Goal: Task Accomplishment & Management: Complete application form

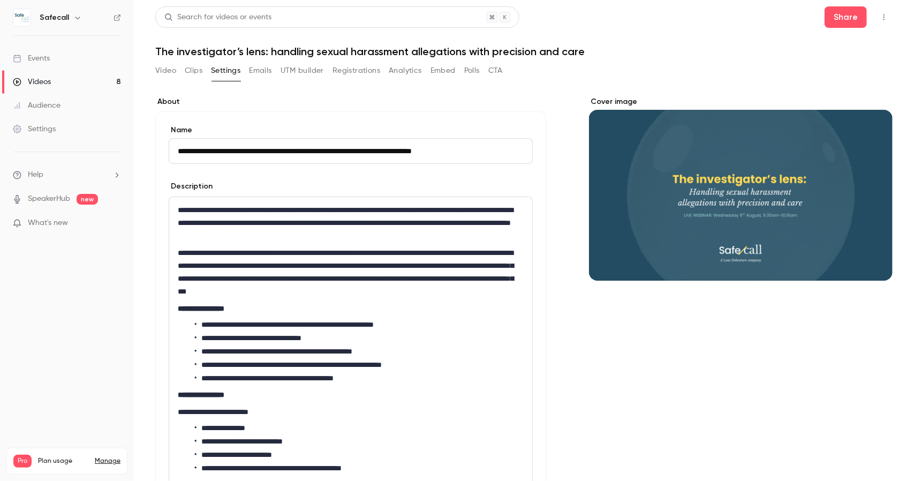
click at [36, 64] on link "Events" at bounding box center [67, 59] width 134 height 24
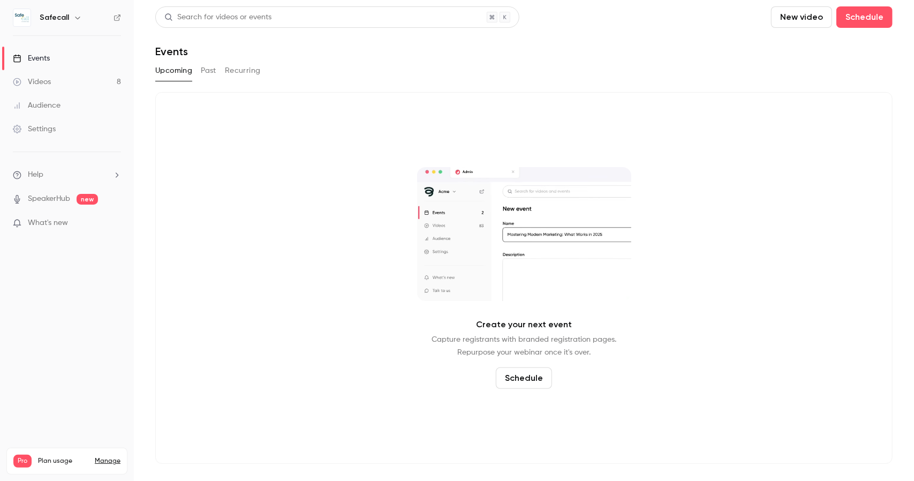
click at [207, 68] on button "Past" at bounding box center [209, 70] width 16 height 17
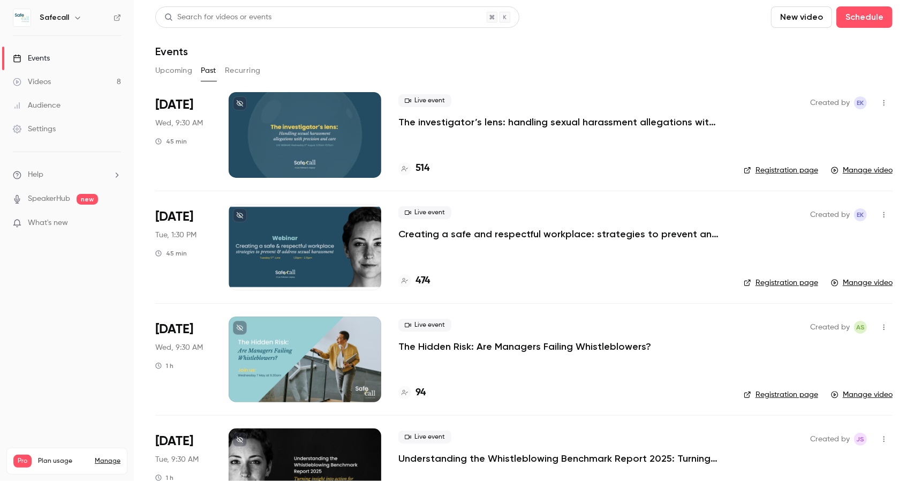
click at [449, 124] on p "The investigator’s lens: handling sexual harassment allegations with precision …" at bounding box center [558, 122] width 321 height 13
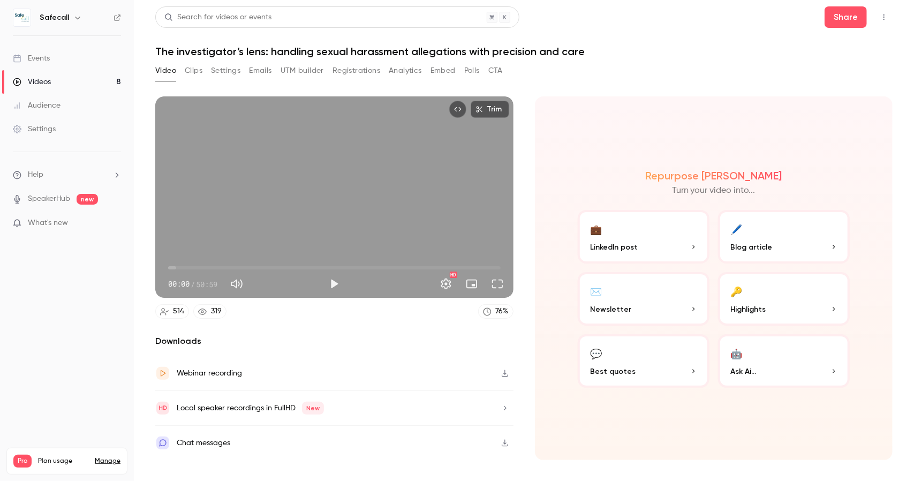
click at [345, 75] on button "Registrations" at bounding box center [357, 70] width 48 height 17
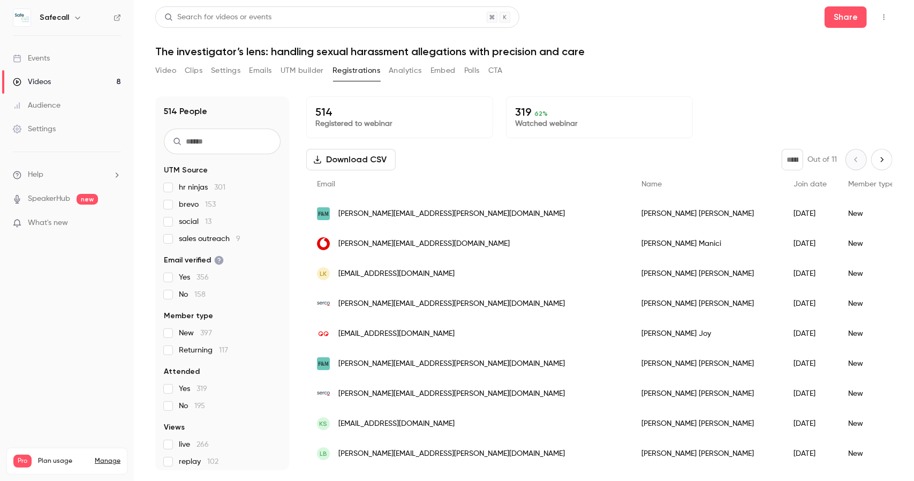
click at [173, 206] on label "brevo 153" at bounding box center [222, 204] width 117 height 11
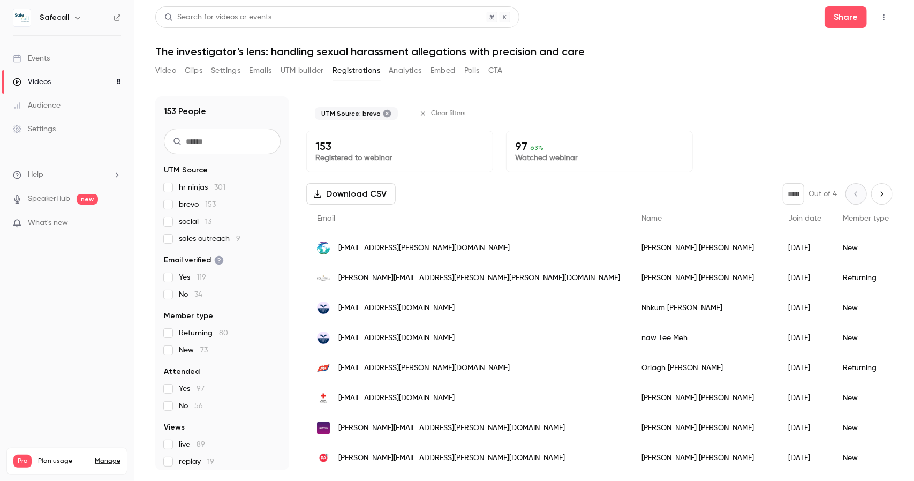
click at [173, 206] on label "brevo 153" at bounding box center [222, 204] width 117 height 11
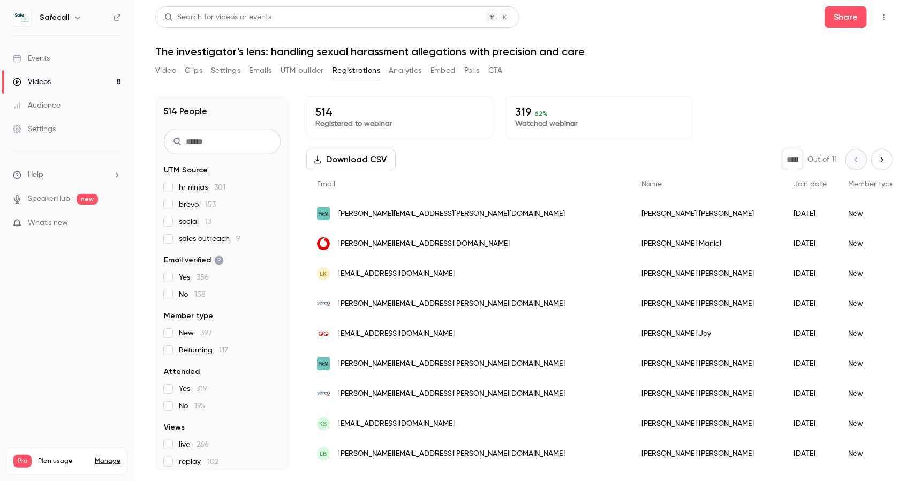
click at [174, 221] on label "social 13" at bounding box center [222, 221] width 117 height 11
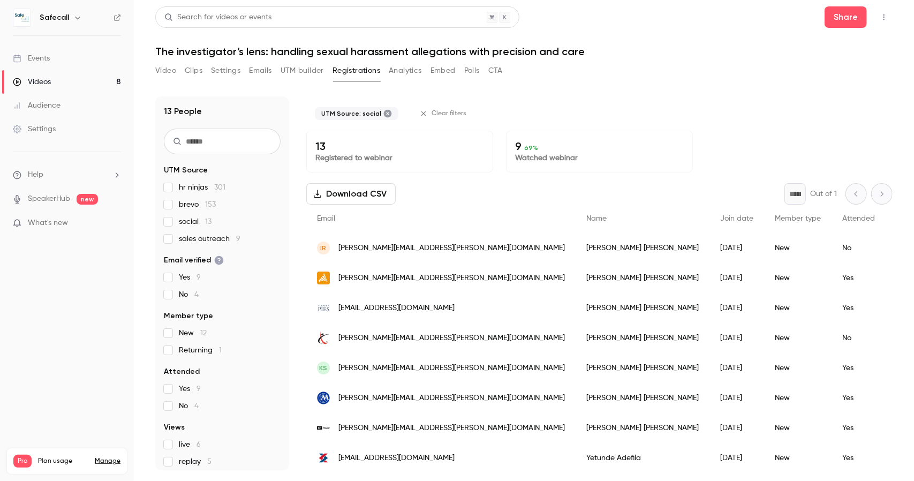
click at [174, 221] on label "social 13" at bounding box center [222, 221] width 117 height 11
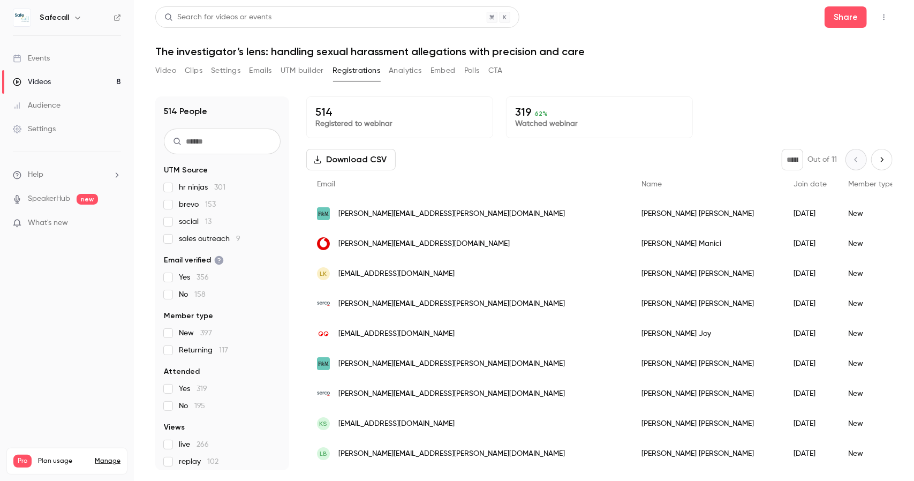
click at [173, 237] on label "sales outreach 9" at bounding box center [222, 238] width 117 height 11
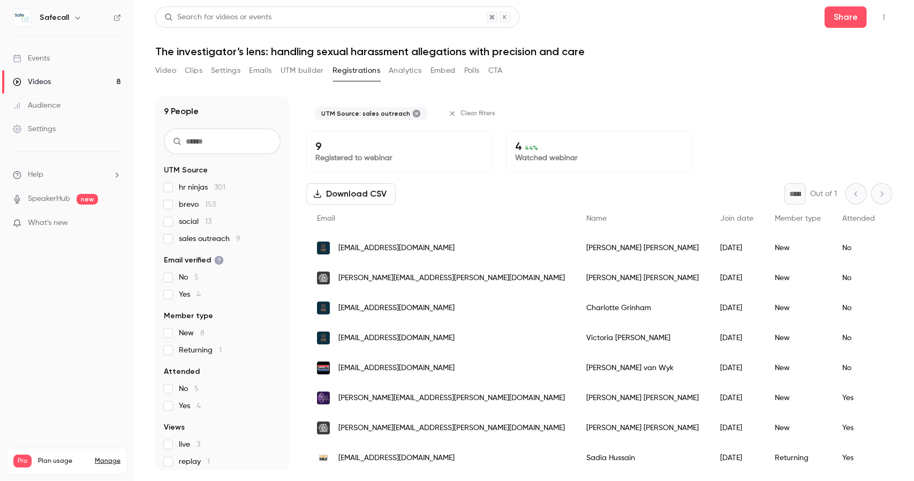
click at [173, 237] on label "sales outreach 9" at bounding box center [222, 238] width 117 height 11
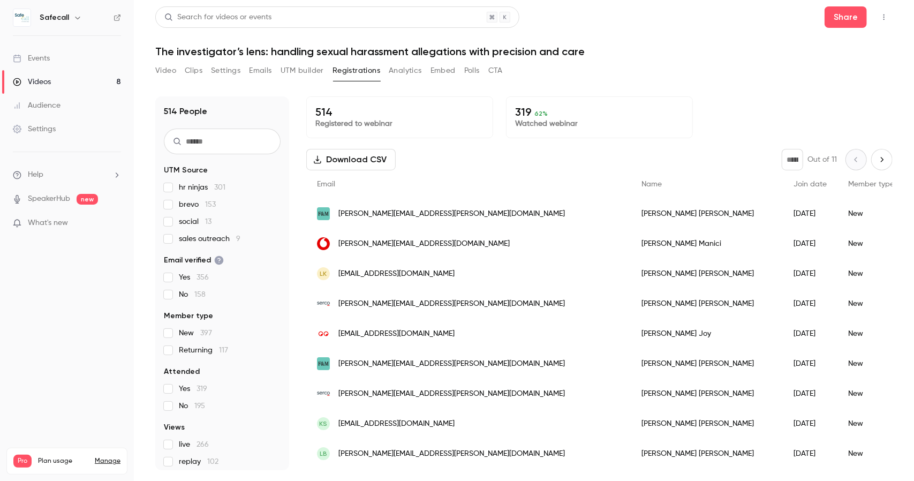
click at [161, 69] on button "Video" at bounding box center [165, 70] width 21 height 17
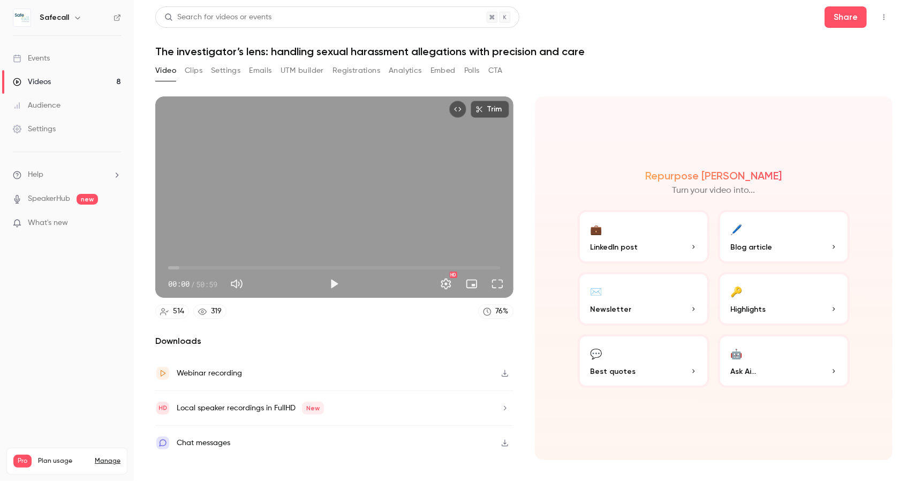
click at [506, 407] on icon "button" at bounding box center [505, 407] width 9 height 7
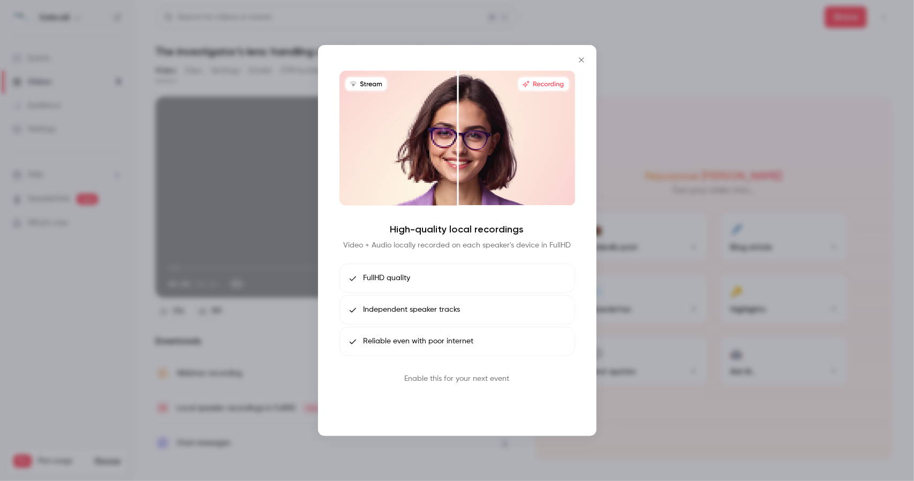
click at [457, 401] on button "Book call" at bounding box center [457, 403] width 56 height 21
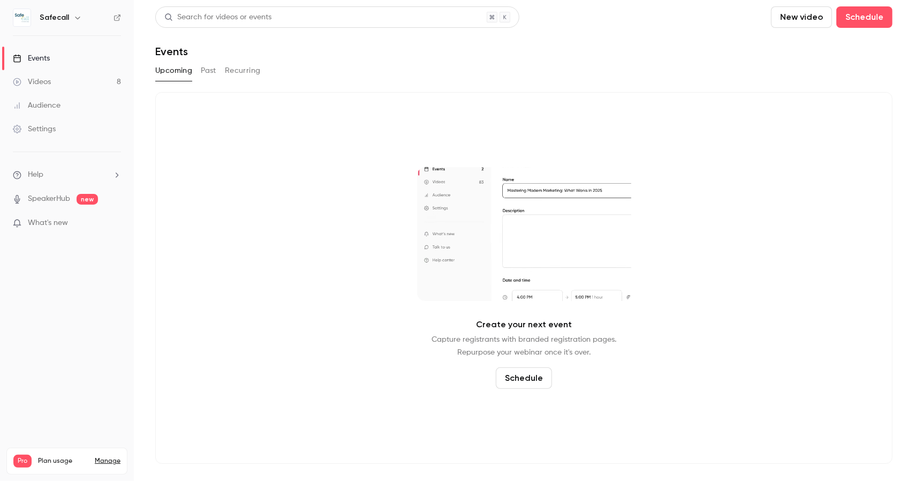
click at [211, 72] on button "Past" at bounding box center [209, 70] width 16 height 17
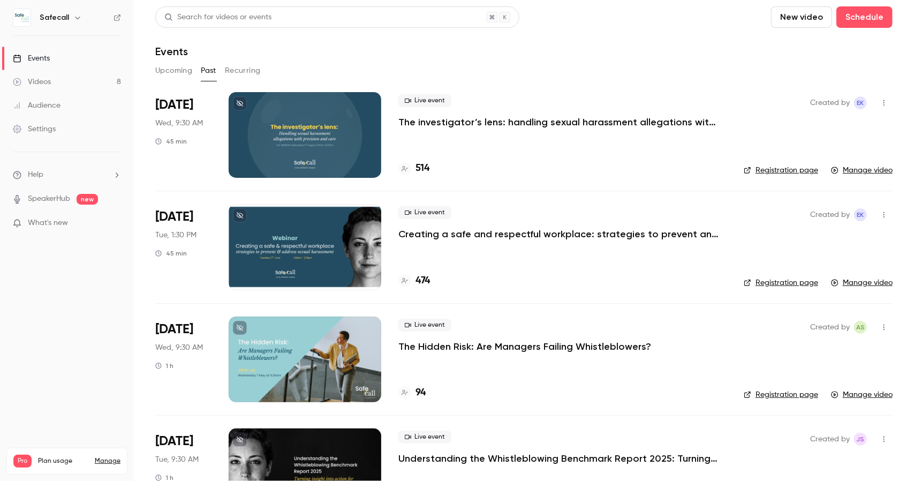
click at [421, 123] on p "The investigator’s lens: handling sexual harassment allegations with precision …" at bounding box center [558, 122] width 321 height 13
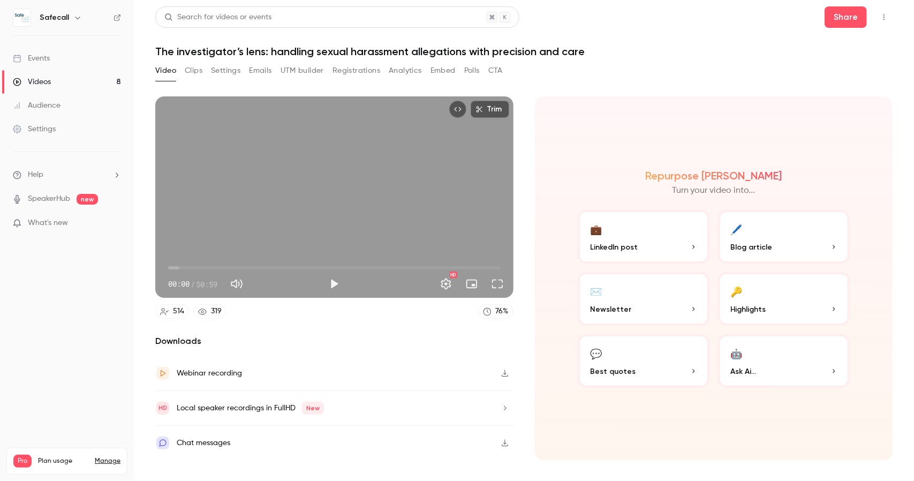
click at [193, 74] on button "Clips" at bounding box center [194, 70] width 18 height 17
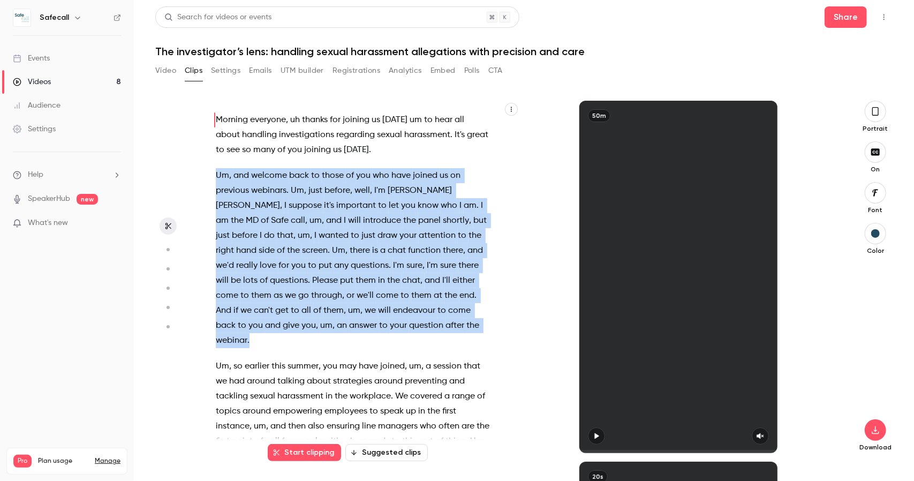
drag, startPoint x: 216, startPoint y: 175, endPoint x: 452, endPoint y: 329, distance: 281.3
click at [452, 329] on p "Um , and welcome back to those of you who have joined us on previous webinars .…" at bounding box center [353, 258] width 275 height 180
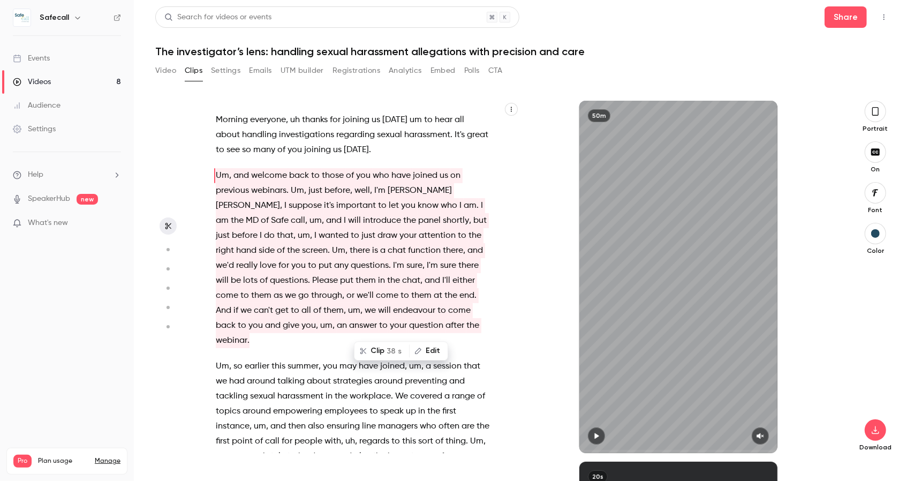
click at [574, 144] on div "50m" at bounding box center [679, 277] width 318 height 352
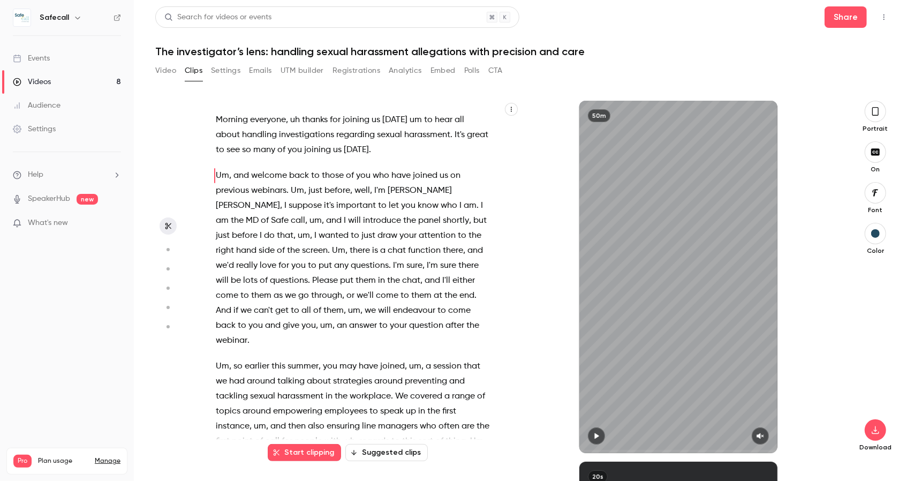
click at [882, 112] on button "button" at bounding box center [875, 111] width 21 height 21
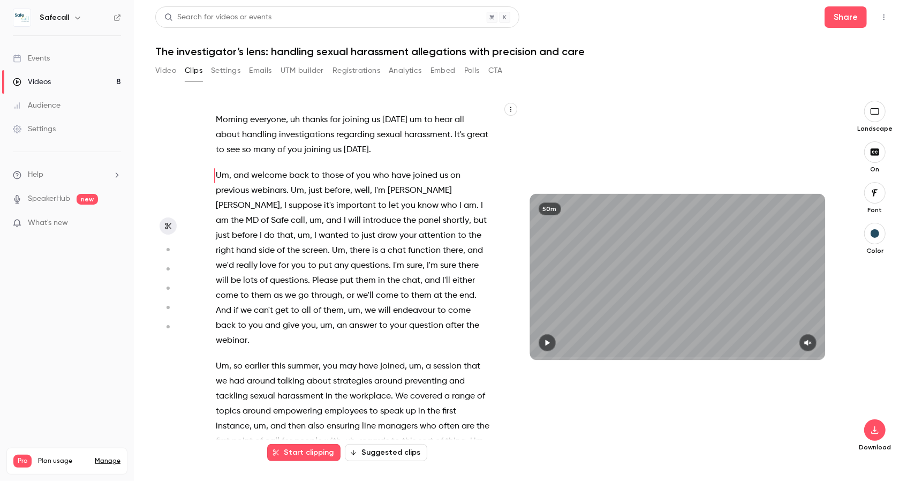
click at [877, 112] on icon "button" at bounding box center [875, 111] width 12 height 9
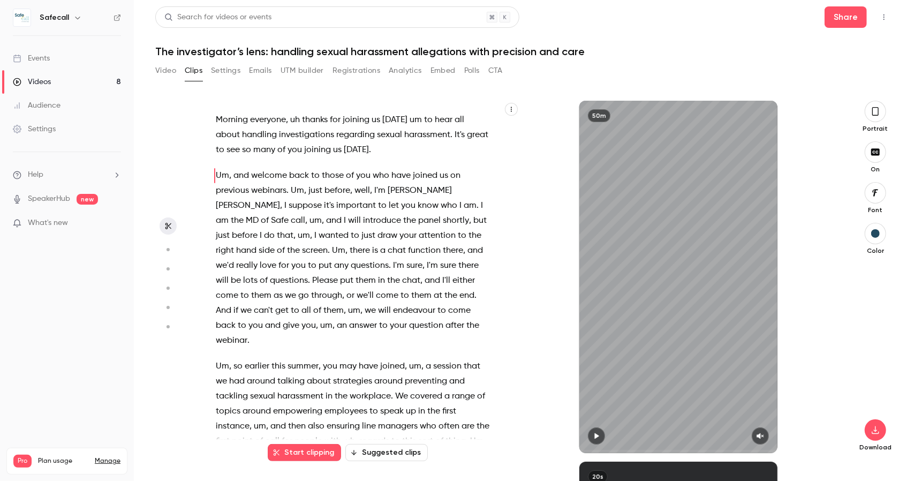
click at [881, 153] on icon "button" at bounding box center [876, 152] width 12 height 9
click at [378, 451] on button "Suggested clips" at bounding box center [386, 452] width 82 height 17
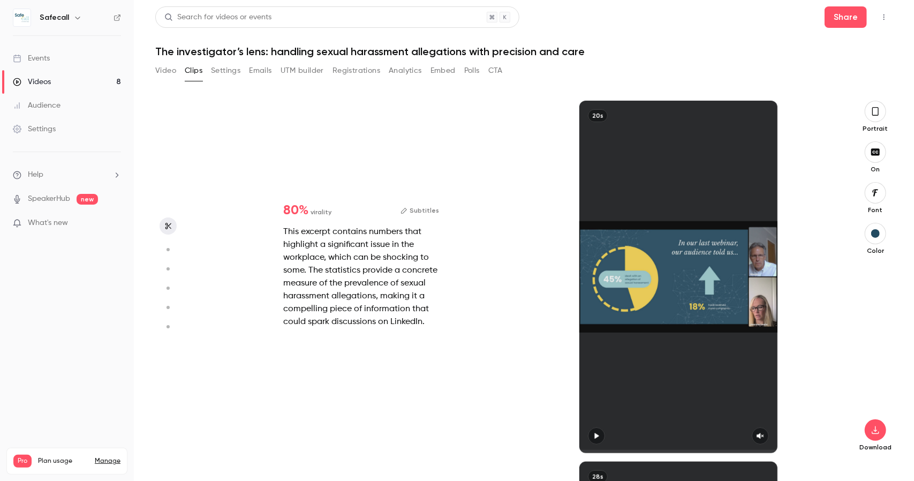
type input "**"
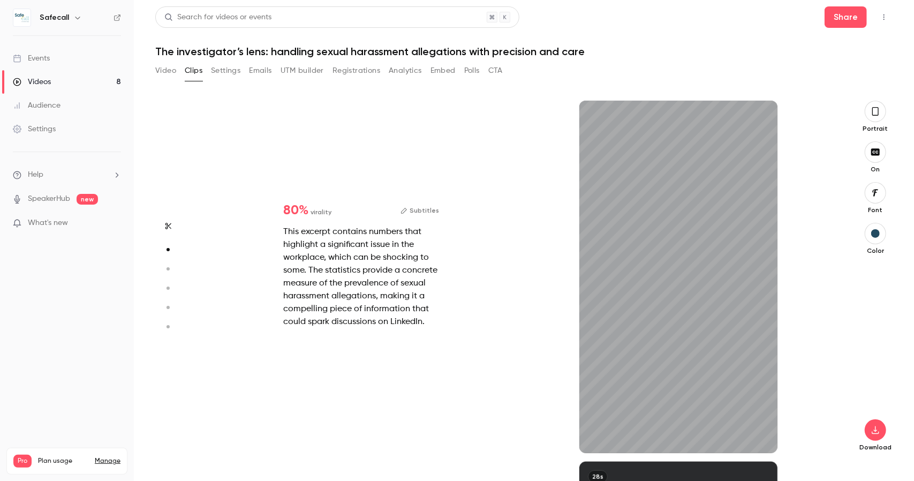
type input "***"
click at [230, 74] on button "Settings" at bounding box center [225, 70] width 29 height 17
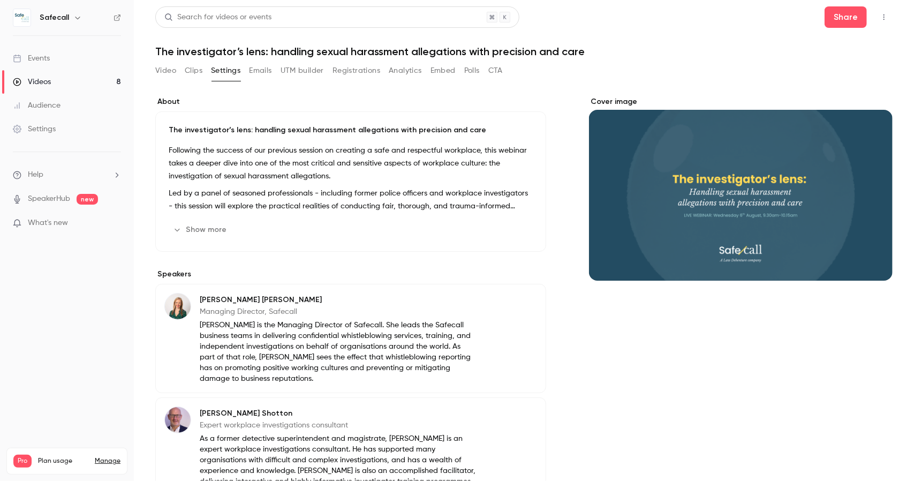
click at [258, 68] on button "Emails" at bounding box center [260, 70] width 22 height 17
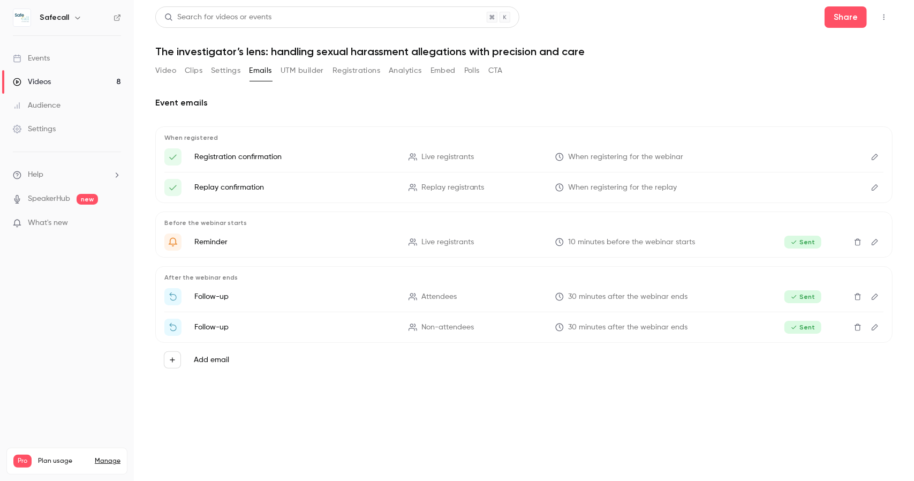
click at [297, 68] on button "UTM builder" at bounding box center [302, 70] width 43 height 17
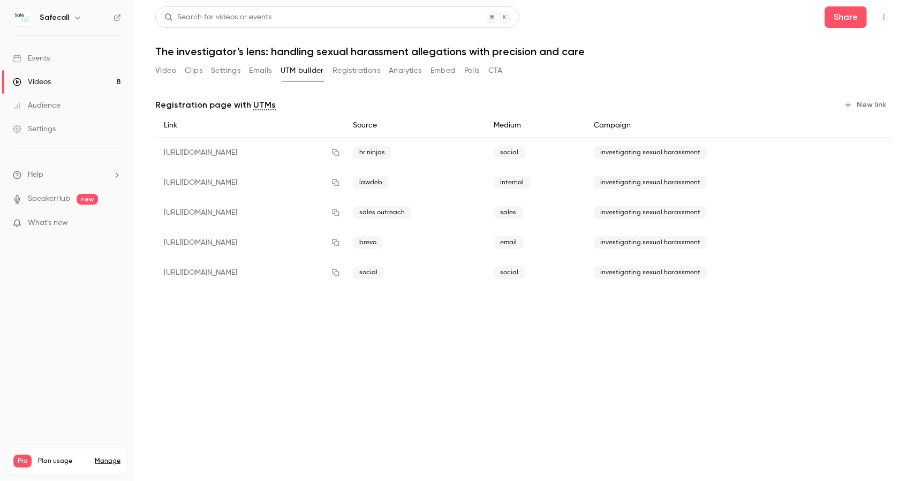
click at [398, 70] on button "Analytics" at bounding box center [405, 70] width 33 height 17
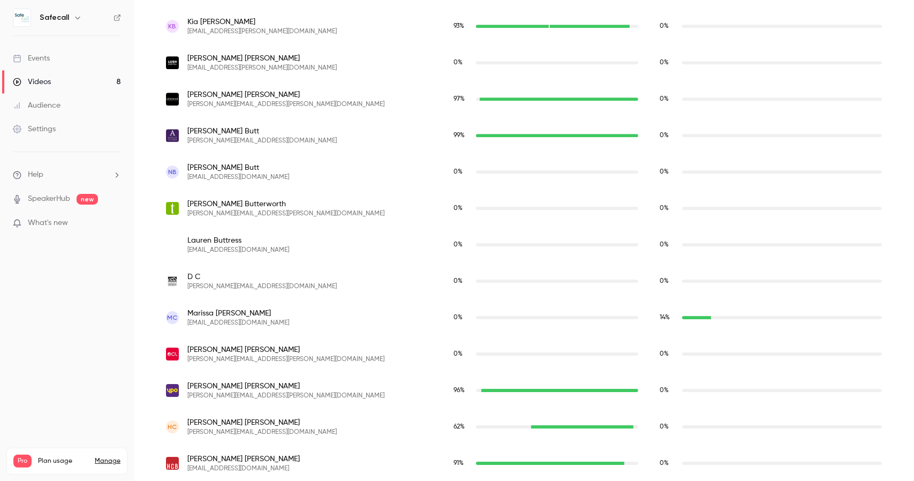
scroll to position [2272, 0]
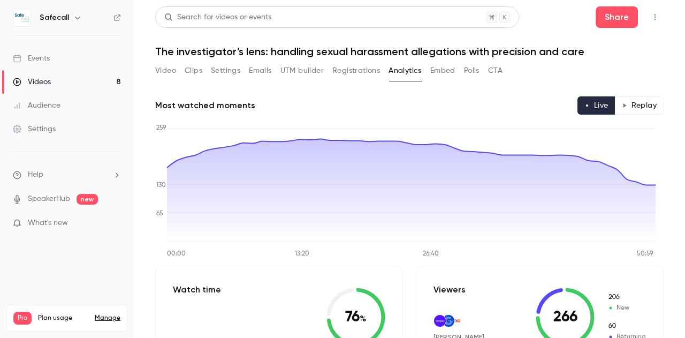
click at [41, 55] on div "Events" at bounding box center [31, 58] width 37 height 11
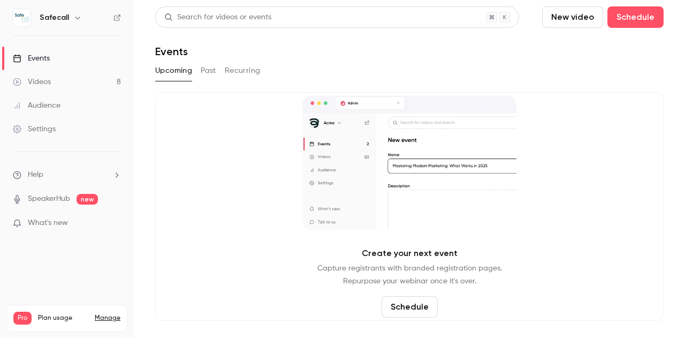
click at [404, 305] on button "Schedule" at bounding box center [410, 306] width 56 height 21
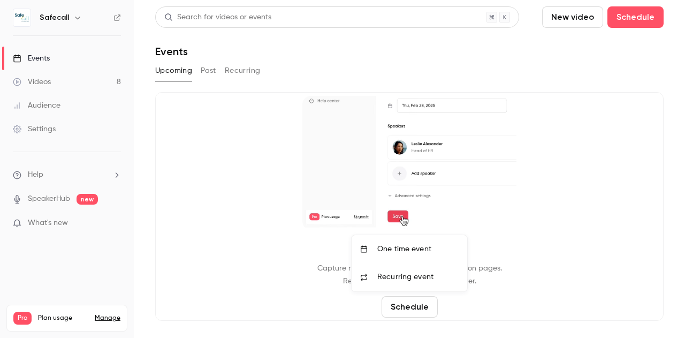
click at [387, 244] on div "One time event" at bounding box center [418, 249] width 81 height 11
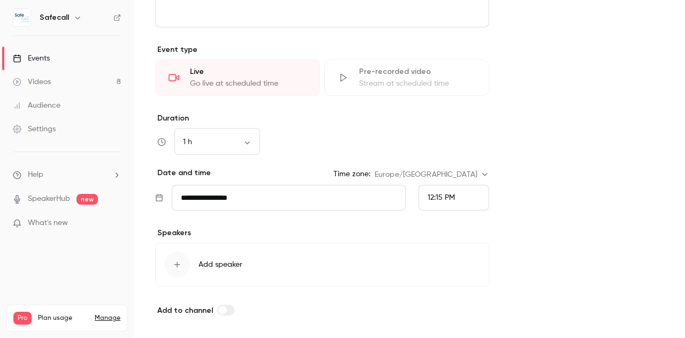
scroll to position [466, 0]
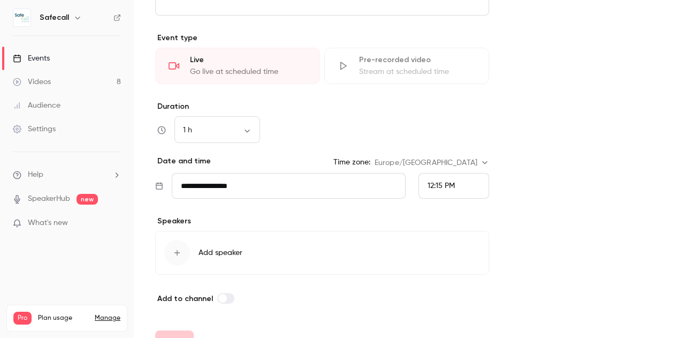
click at [179, 245] on div "button" at bounding box center [177, 253] width 26 height 26
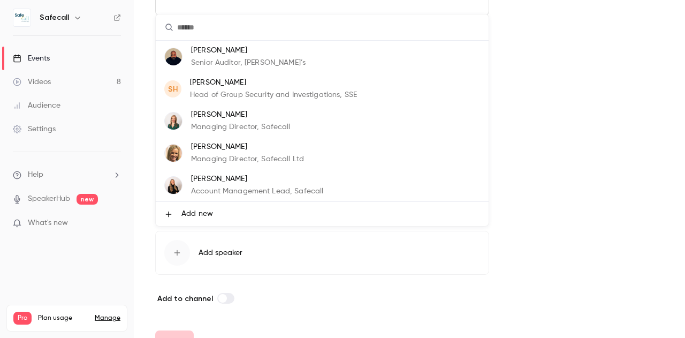
click at [218, 116] on p "[PERSON_NAME]" at bounding box center [241, 114] width 100 height 11
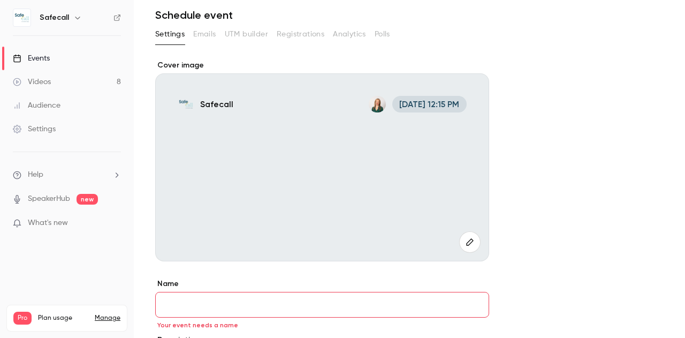
scroll to position [0, 0]
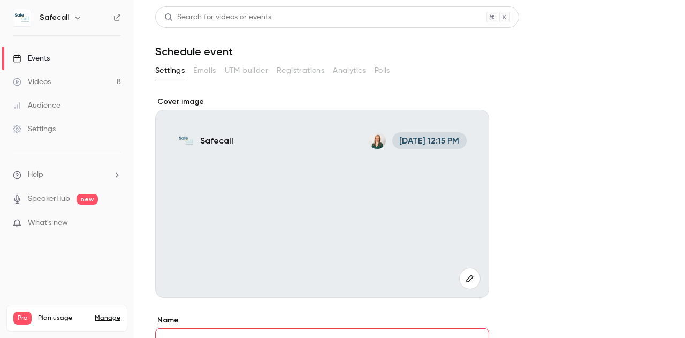
click at [676, 40] on main "**********" at bounding box center [410, 169] width 552 height 338
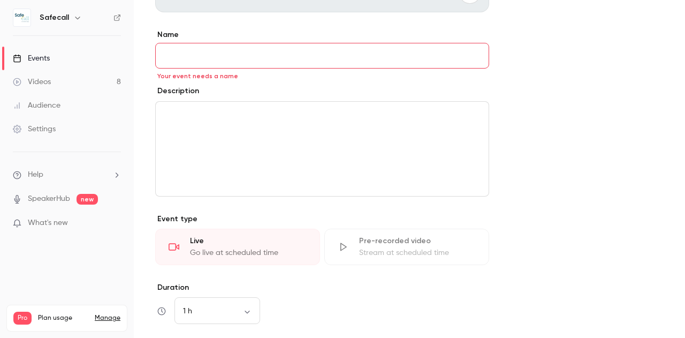
scroll to position [296, 0]
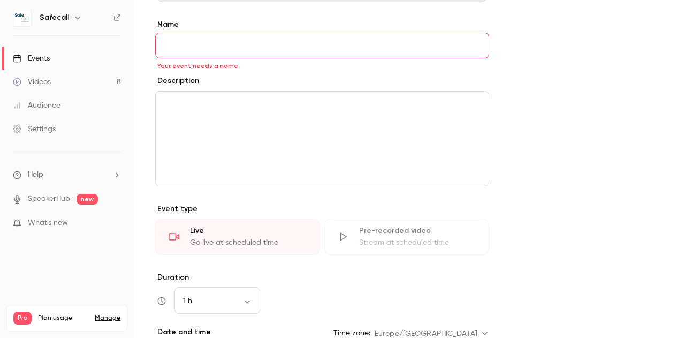
click at [197, 49] on input "Name" at bounding box center [322, 46] width 334 height 26
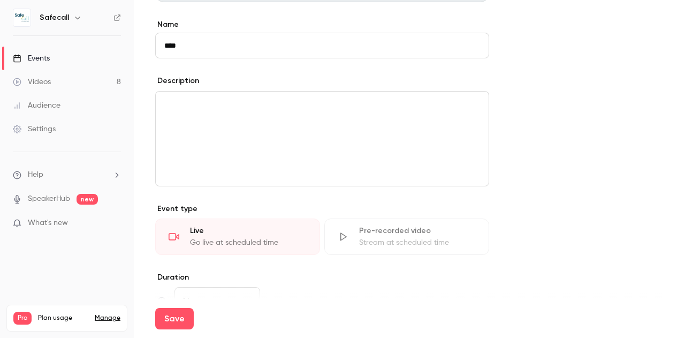
type input "****"
click at [216, 299] on div "Save" at bounding box center [409, 318] width 509 height 39
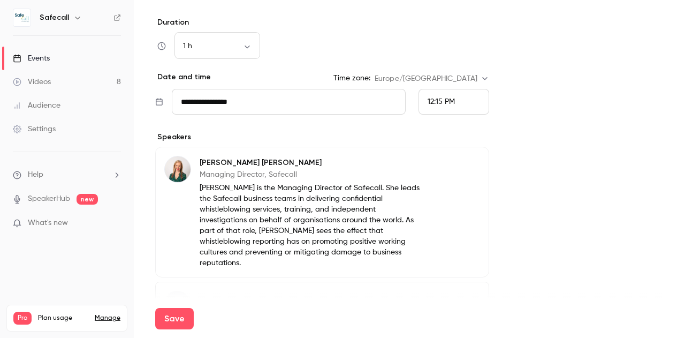
scroll to position [555, 0]
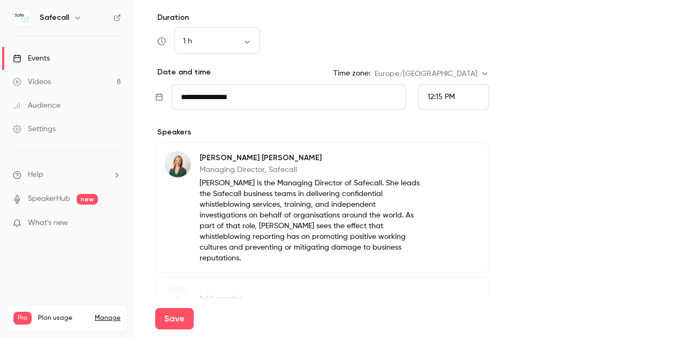
click at [199, 102] on input "**********" at bounding box center [289, 97] width 234 height 26
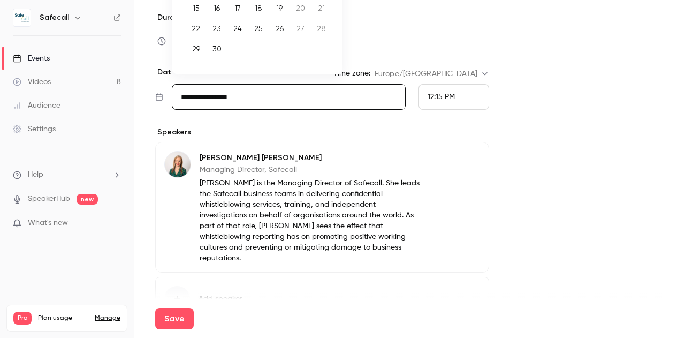
click at [219, 48] on div "30" at bounding box center [217, 49] width 17 height 16
type input "**********"
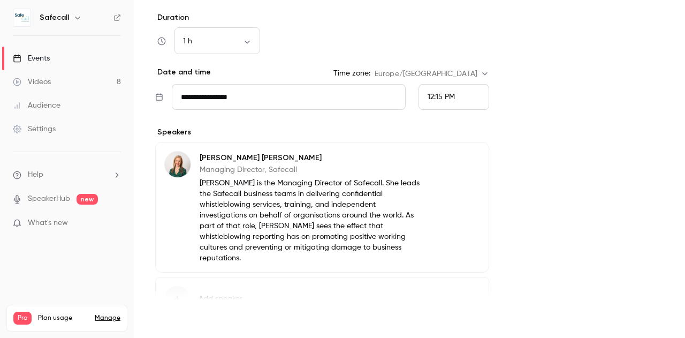
click at [168, 319] on button "Save" at bounding box center [174, 318] width 39 height 21
type input "**********"
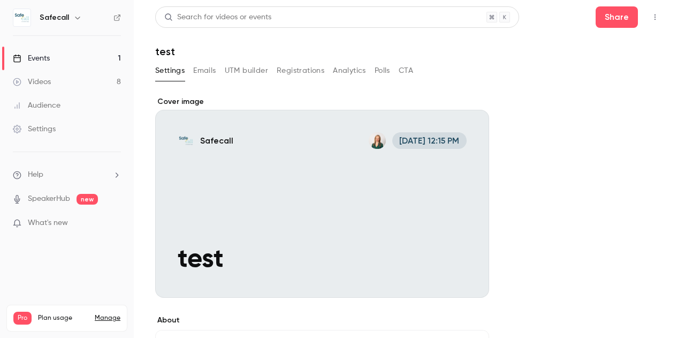
click at [202, 69] on button "Emails" at bounding box center [204, 70] width 22 height 17
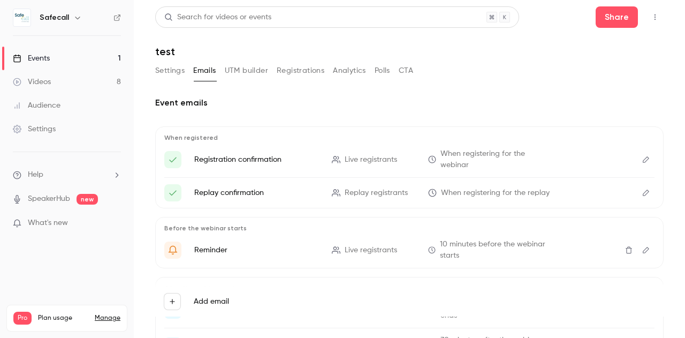
click at [245, 67] on button "UTM builder" at bounding box center [246, 70] width 43 height 17
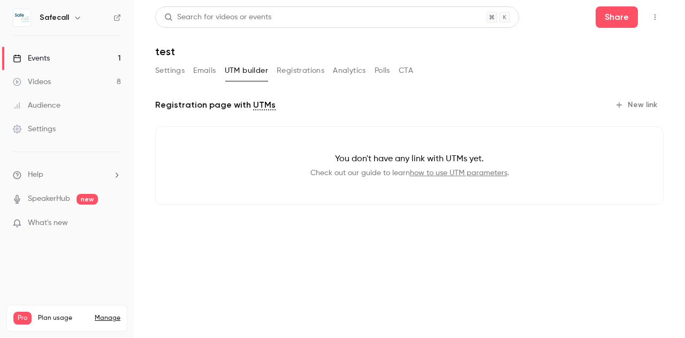
click at [640, 105] on button "New link" at bounding box center [637, 104] width 53 height 17
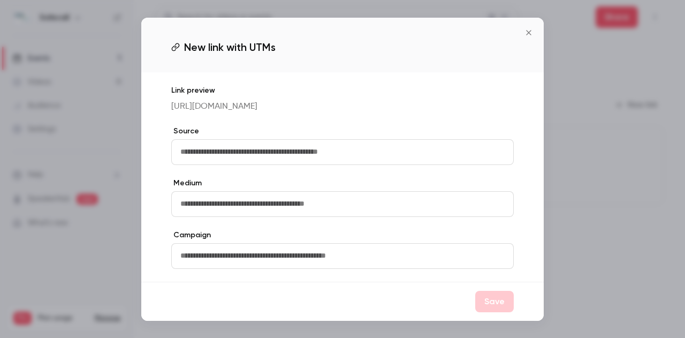
click at [273, 157] on input "text" at bounding box center [342, 152] width 343 height 26
type input "*********"
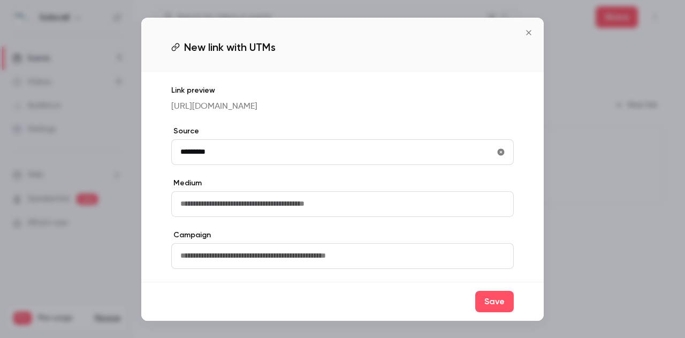
click at [235, 199] on input "text" at bounding box center [342, 204] width 343 height 26
type input "*********"
click at [215, 262] on input "text" at bounding box center [342, 256] width 343 height 26
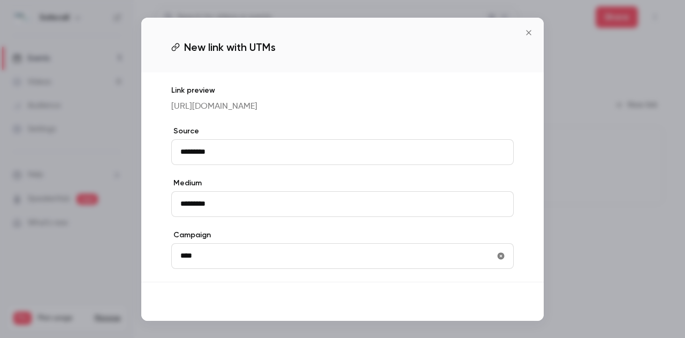
type input "****"
click at [492, 304] on button "Save" at bounding box center [495, 301] width 39 height 21
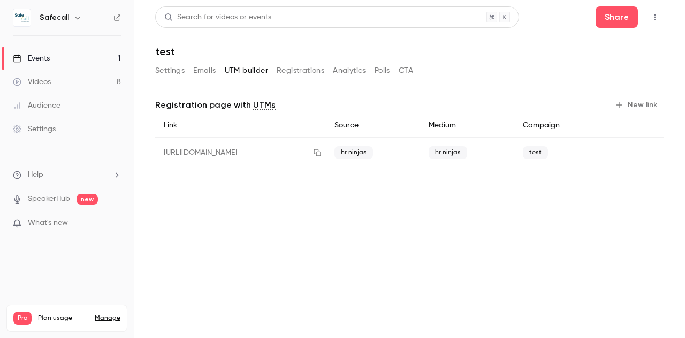
click at [44, 59] on div "Events" at bounding box center [31, 58] width 37 height 11
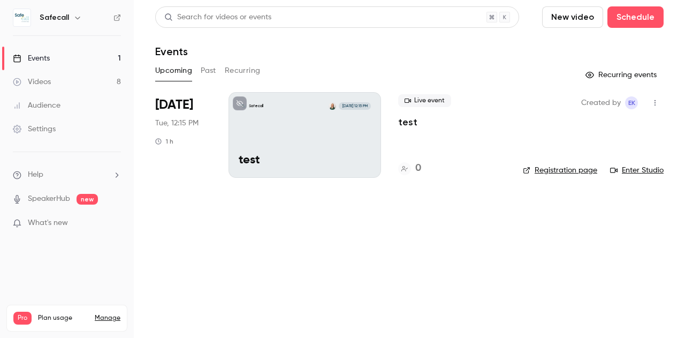
click at [212, 71] on button "Past" at bounding box center [209, 70] width 16 height 17
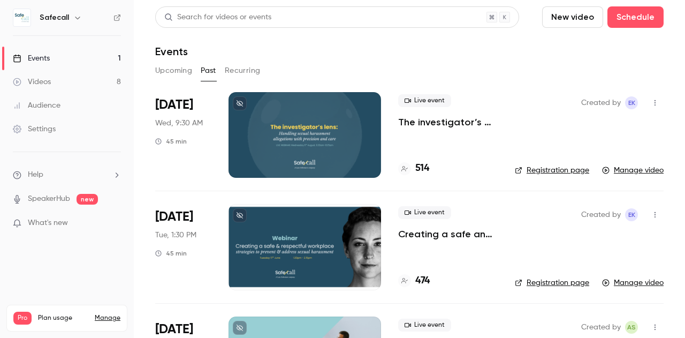
click at [415, 123] on p "The investigator’s lens: handling sexual harassment allegations with precision …" at bounding box center [448, 122] width 100 height 13
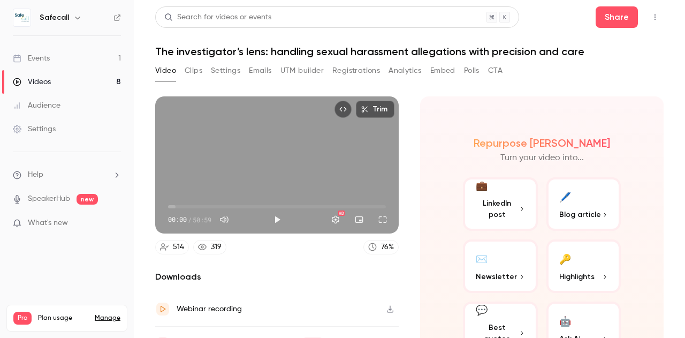
click at [350, 66] on button "Registrations" at bounding box center [357, 70] width 48 height 17
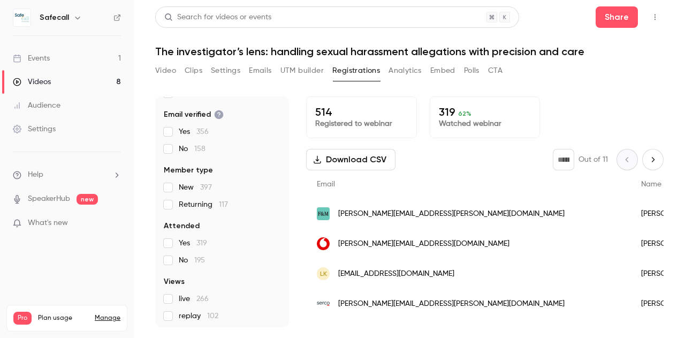
scroll to position [165, 0]
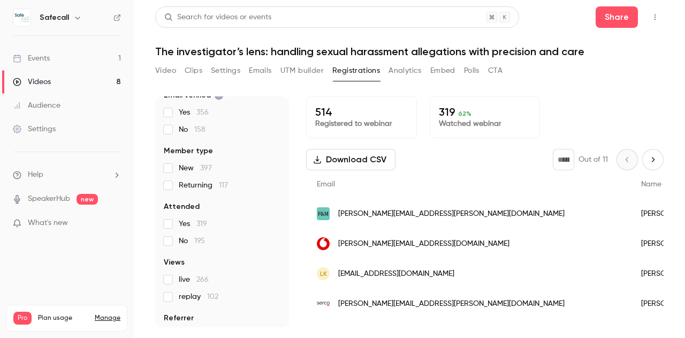
click at [400, 71] on button "Analytics" at bounding box center [405, 70] width 33 height 17
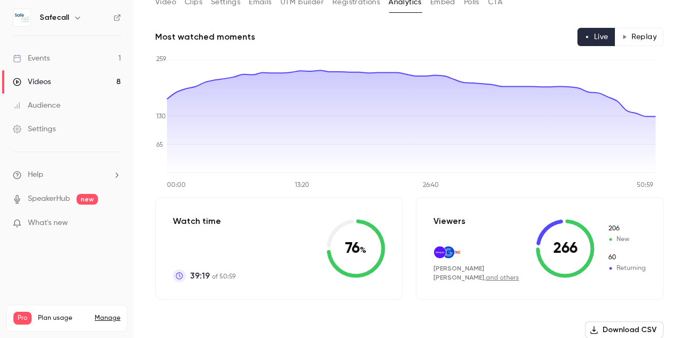
scroll to position [59, 0]
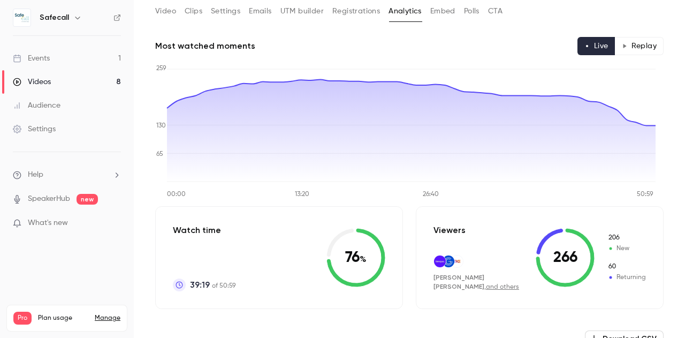
click at [472, 11] on button "Polls" at bounding box center [472, 11] width 16 height 17
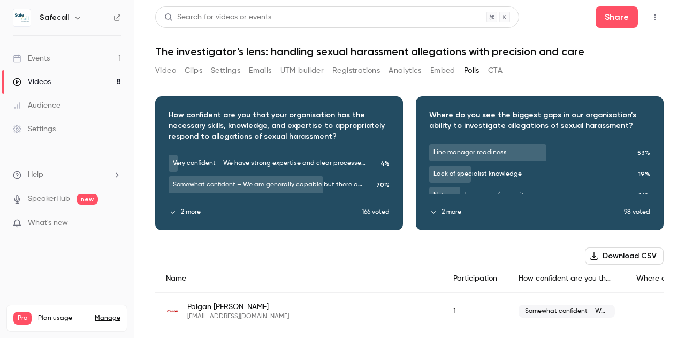
click at [495, 71] on button "CTA" at bounding box center [495, 70] width 14 height 17
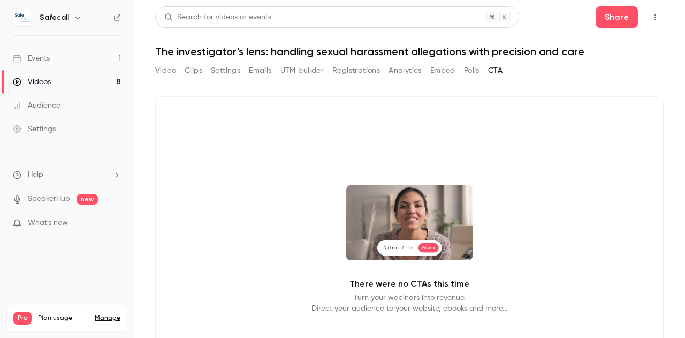
click at [165, 68] on button "Video" at bounding box center [165, 70] width 21 height 17
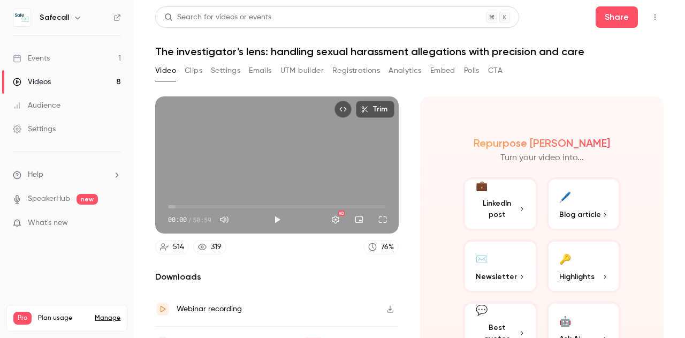
click at [441, 71] on button "Embed" at bounding box center [443, 70] width 25 height 17
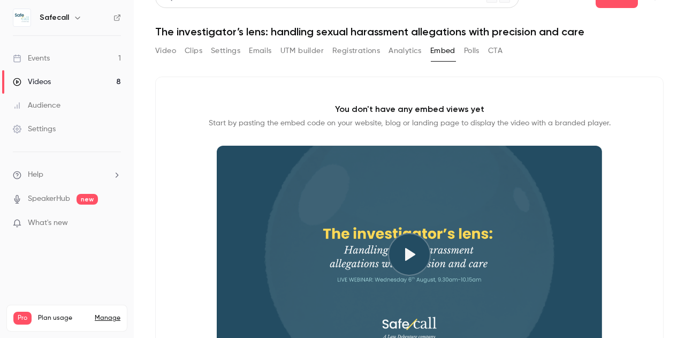
scroll to position [7, 0]
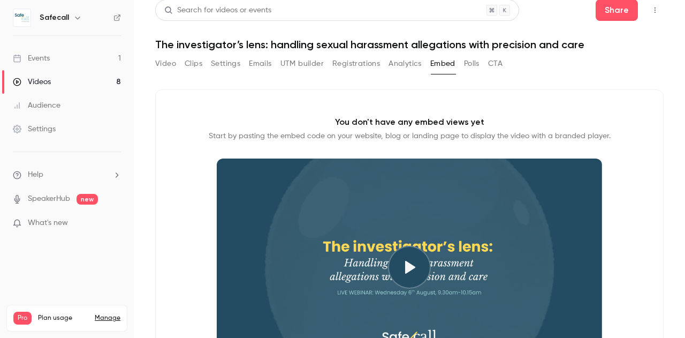
click at [168, 63] on button "Video" at bounding box center [165, 63] width 21 height 17
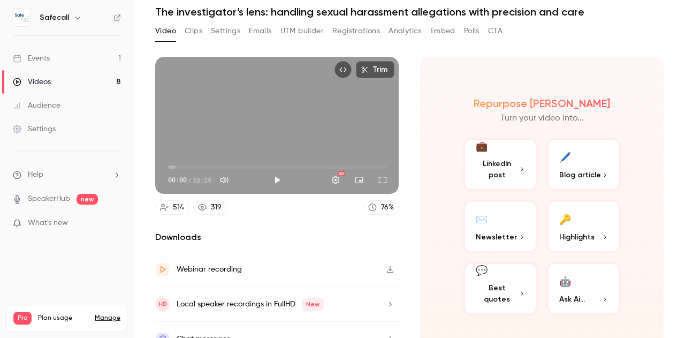
scroll to position [55, 0]
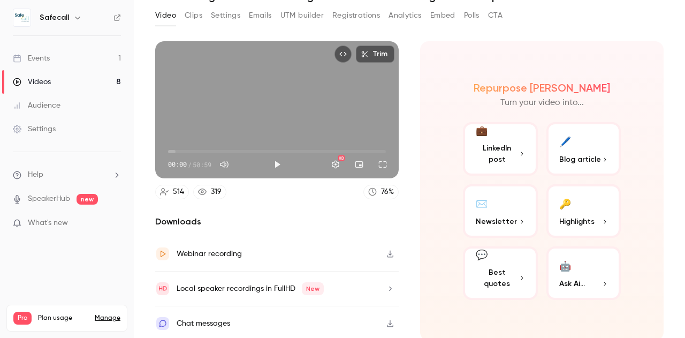
click at [387, 321] on icon "button" at bounding box center [390, 323] width 9 height 7
click at [191, 12] on button "Clips" at bounding box center [194, 15] width 18 height 17
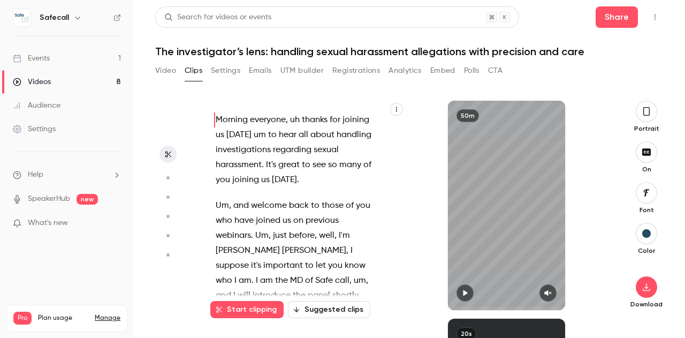
click at [252, 130] on span "[DATE]" at bounding box center [239, 134] width 25 height 15
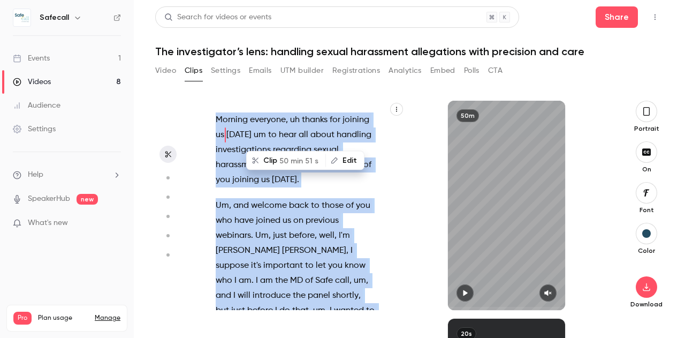
click at [235, 120] on span "Morning" at bounding box center [232, 119] width 32 height 15
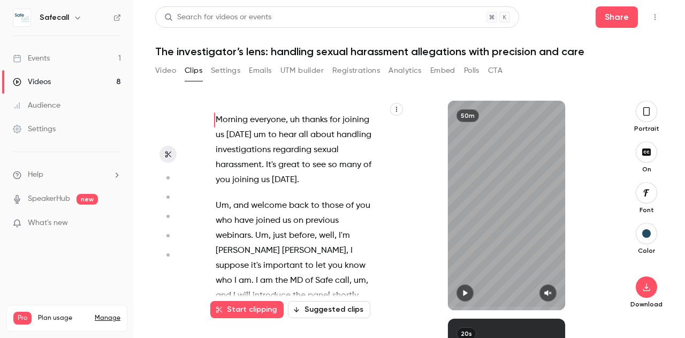
click at [649, 113] on icon "button" at bounding box center [647, 111] width 9 height 12
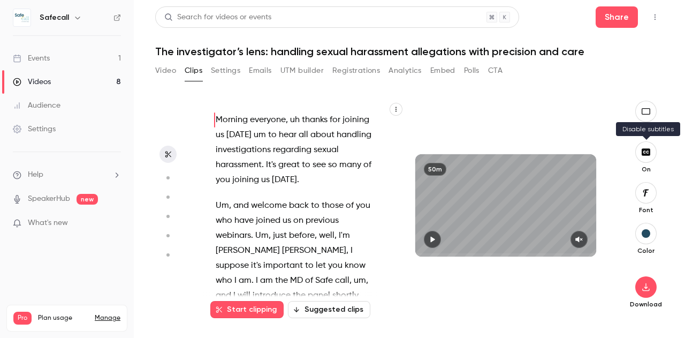
click at [646, 154] on icon "button" at bounding box center [646, 151] width 9 height 7
click at [646, 154] on icon "button" at bounding box center [646, 152] width 12 height 9
click at [282, 120] on span "everyone" at bounding box center [268, 119] width 36 height 15
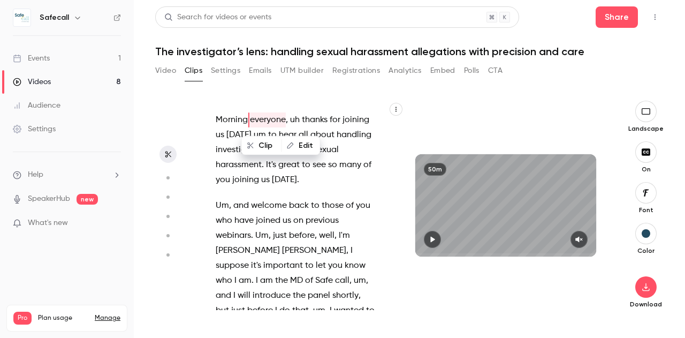
click at [303, 121] on span "thanks" at bounding box center [315, 119] width 26 height 15
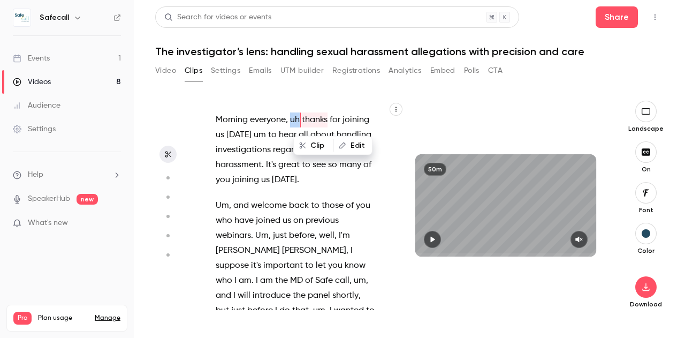
drag, startPoint x: 298, startPoint y: 120, endPoint x: 292, endPoint y: 120, distance: 5.9
click at [292, 120] on span "uh" at bounding box center [295, 119] width 10 height 15
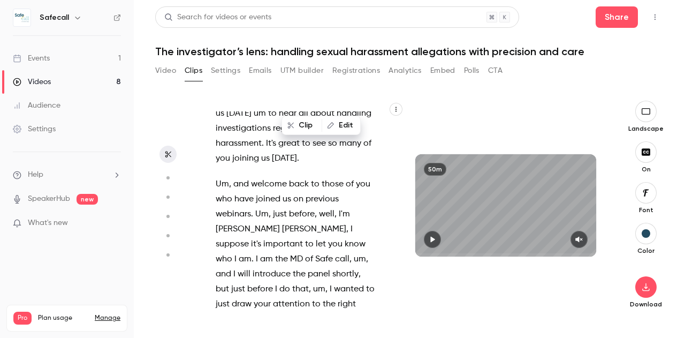
click at [146, 212] on main "Search for videos or events Share The investigator’s lens: handling sexual hara…" at bounding box center [410, 169] width 552 height 338
type input "*"
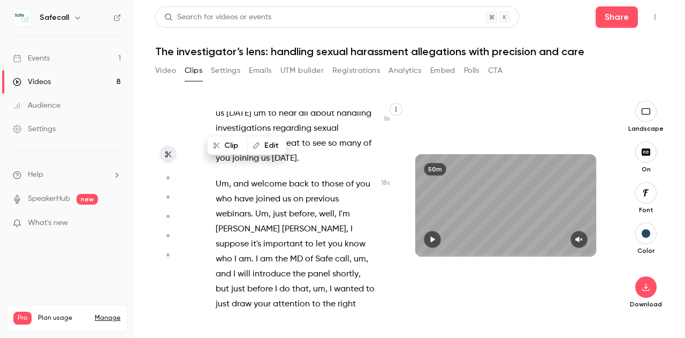
scroll to position [0, 0]
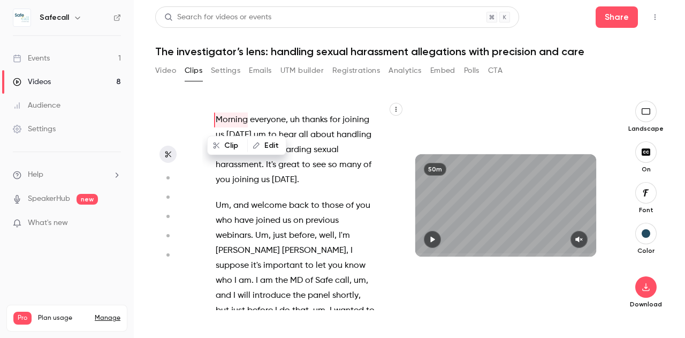
click at [240, 71] on button "Settings" at bounding box center [225, 70] width 29 height 17
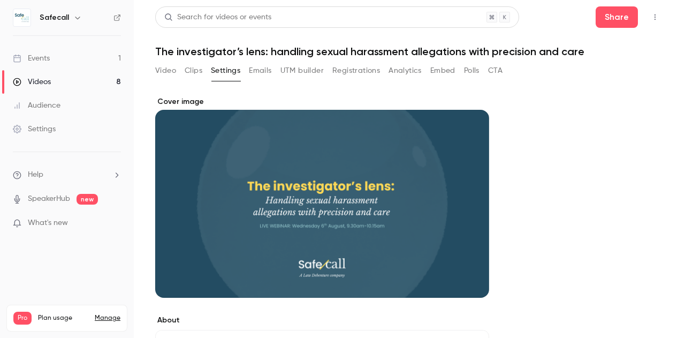
click at [197, 69] on button "Clips" at bounding box center [194, 70] width 18 height 17
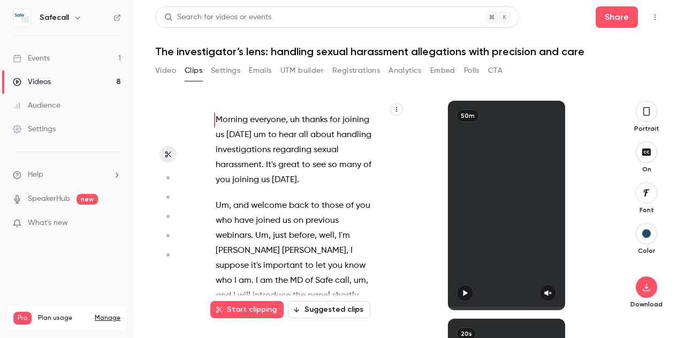
click at [337, 308] on button "Suggested clips" at bounding box center [329, 309] width 82 height 17
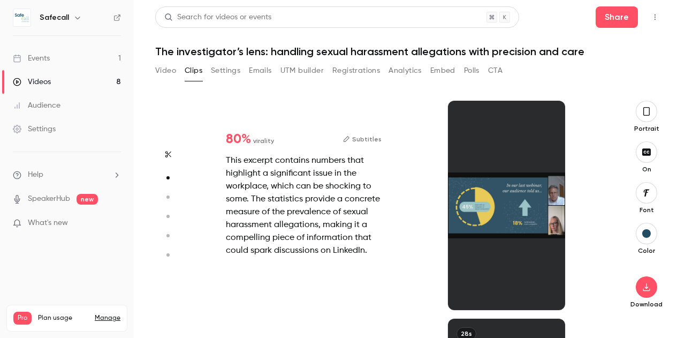
scroll to position [218, 0]
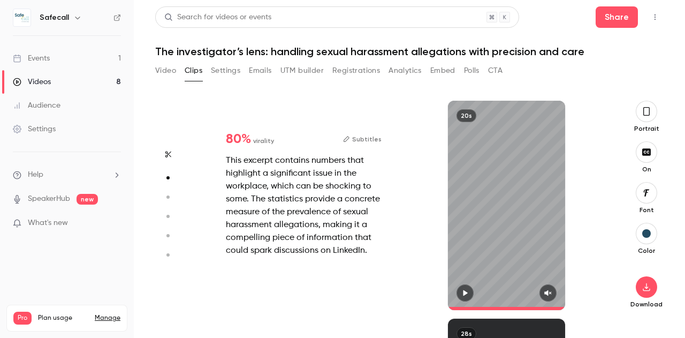
click at [171, 200] on icon "button" at bounding box center [168, 196] width 10 height 7
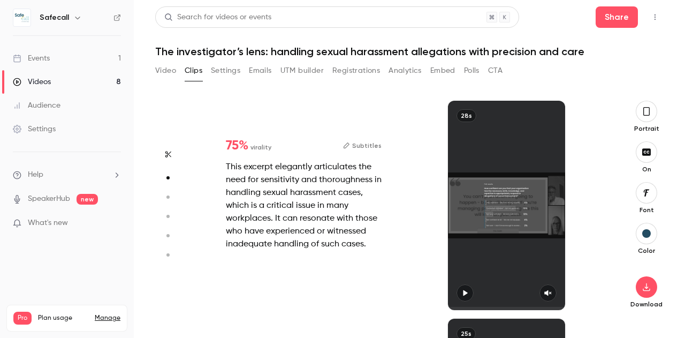
type input "*"
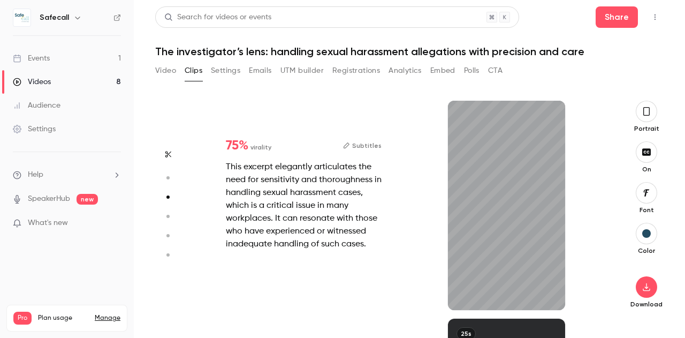
scroll to position [436, 0]
click at [167, 178] on circle "button" at bounding box center [168, 177] width 3 height 3
type input "*"
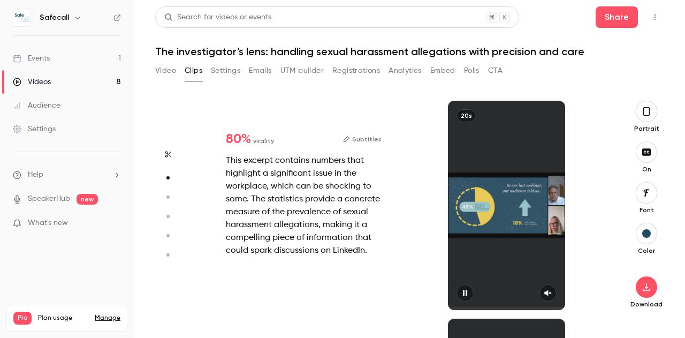
scroll to position [218, 0]
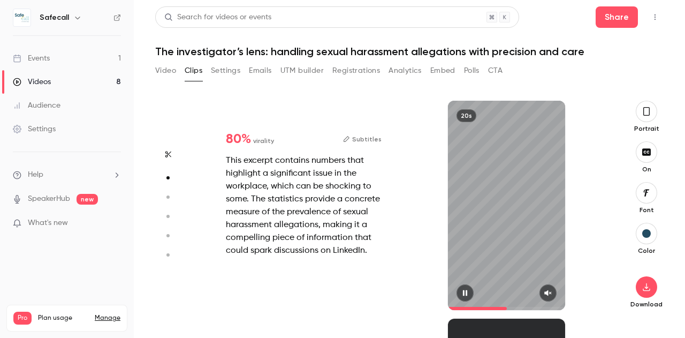
click at [167, 197] on circle "button" at bounding box center [168, 196] width 3 height 3
type input "*"
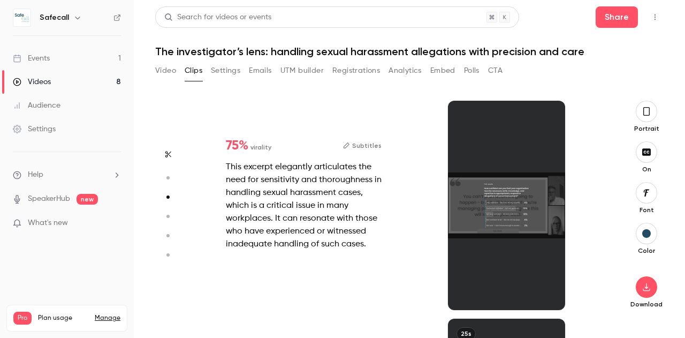
scroll to position [436, 0]
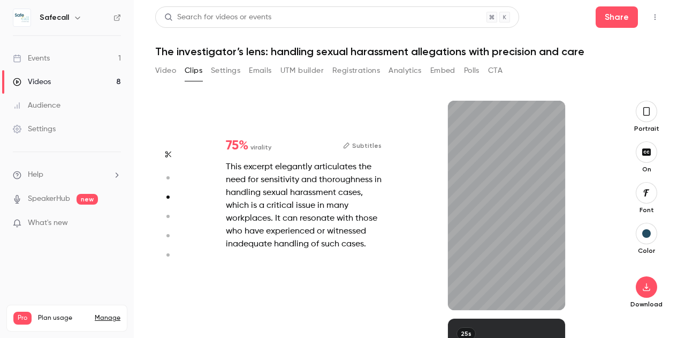
click at [170, 215] on icon "button" at bounding box center [168, 216] width 10 height 7
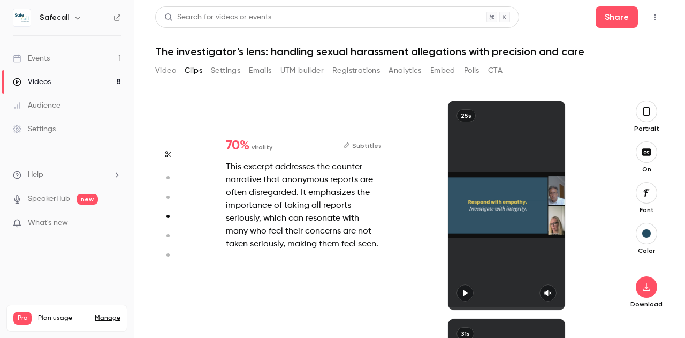
type input "*"
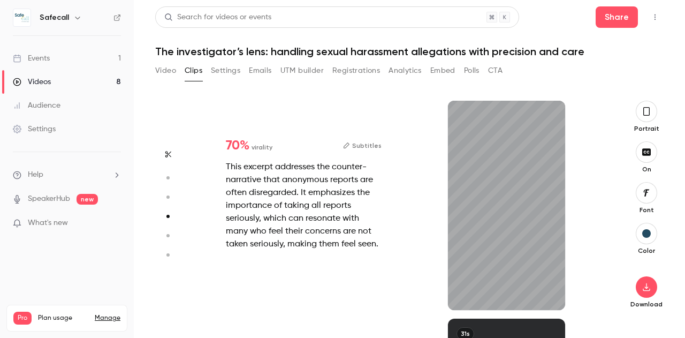
scroll to position [654, 0]
type input "***"
click at [37, 60] on div "Events" at bounding box center [31, 58] width 37 height 11
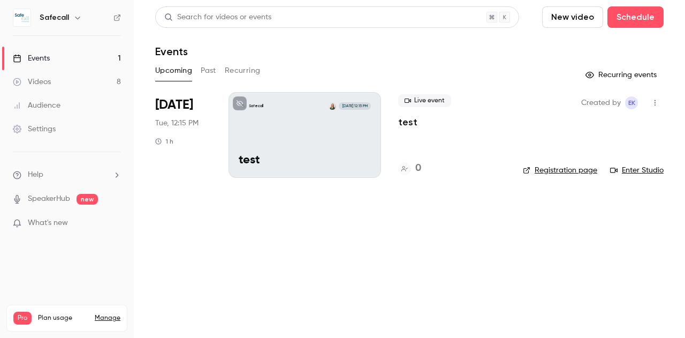
click at [404, 125] on p "test" at bounding box center [407, 122] width 19 height 13
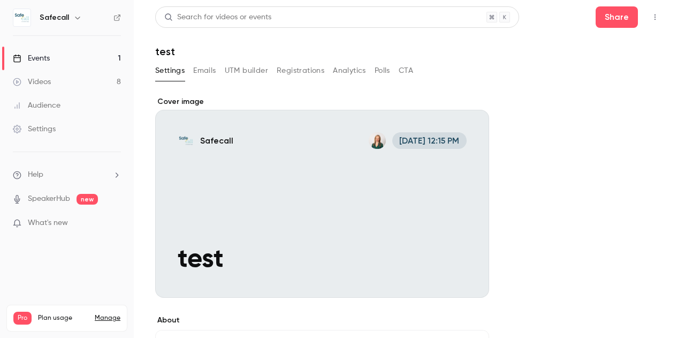
click at [238, 72] on button "UTM builder" at bounding box center [246, 70] width 43 height 17
click at [44, 58] on div "Events" at bounding box center [31, 58] width 37 height 11
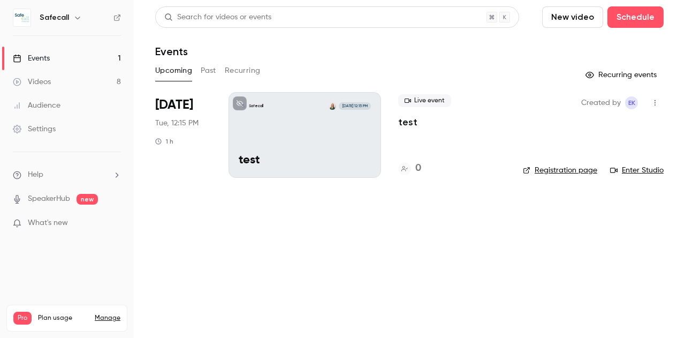
click at [649, 168] on link "Enter Studio" at bounding box center [638, 170] width 54 height 11
click at [104, 314] on link "Manage" at bounding box center [108, 318] width 26 height 9
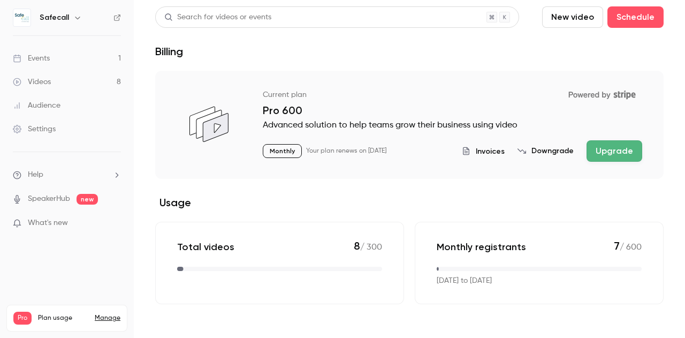
click at [613, 148] on button "Upgrade" at bounding box center [615, 150] width 56 height 21
